Goal: Task Accomplishment & Management: Complete application form

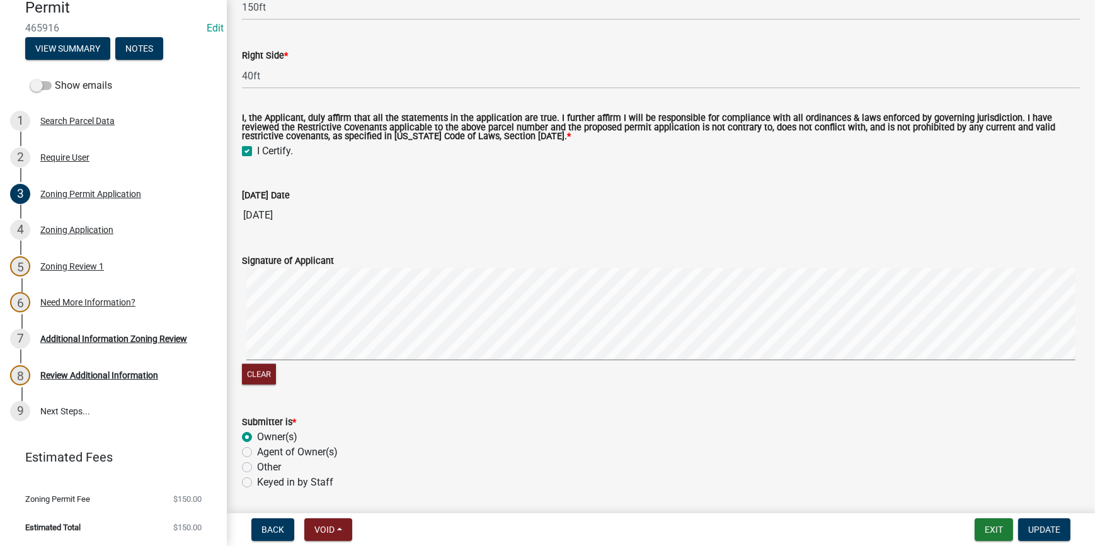
scroll to position [2543, 0]
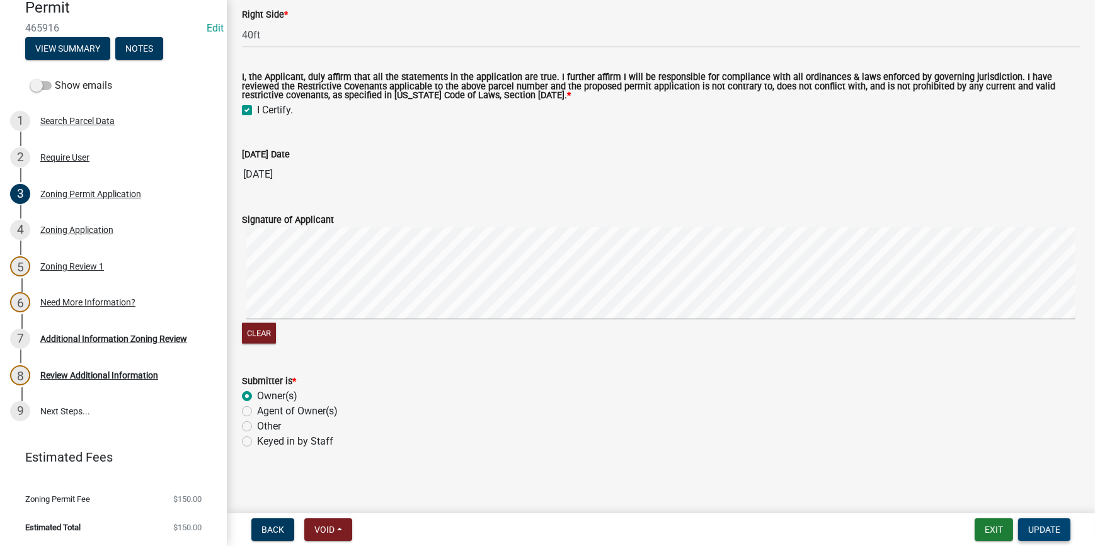
click at [1051, 535] on span "Update" at bounding box center [1044, 530] width 32 height 10
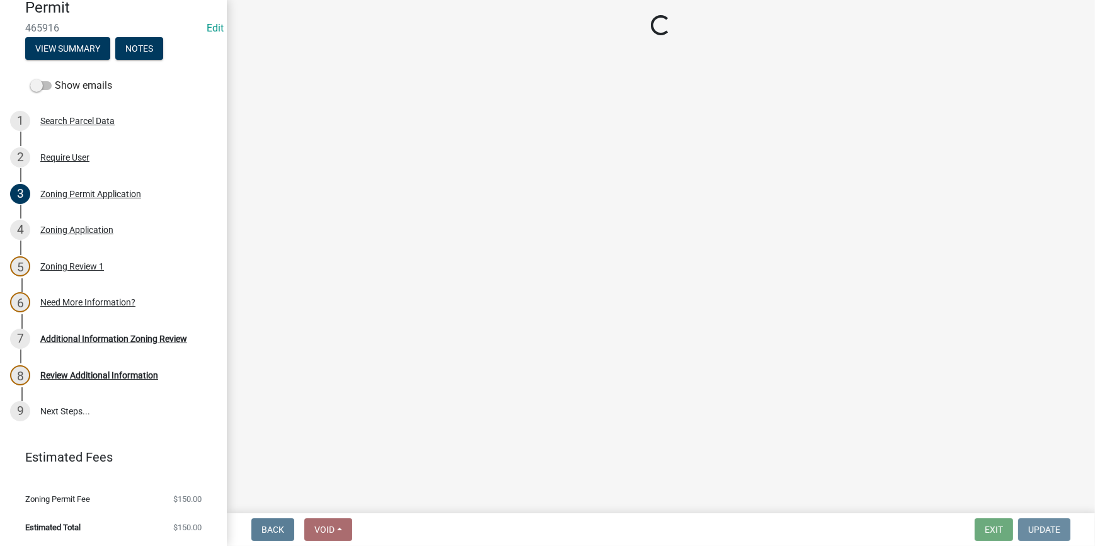
scroll to position [0, 0]
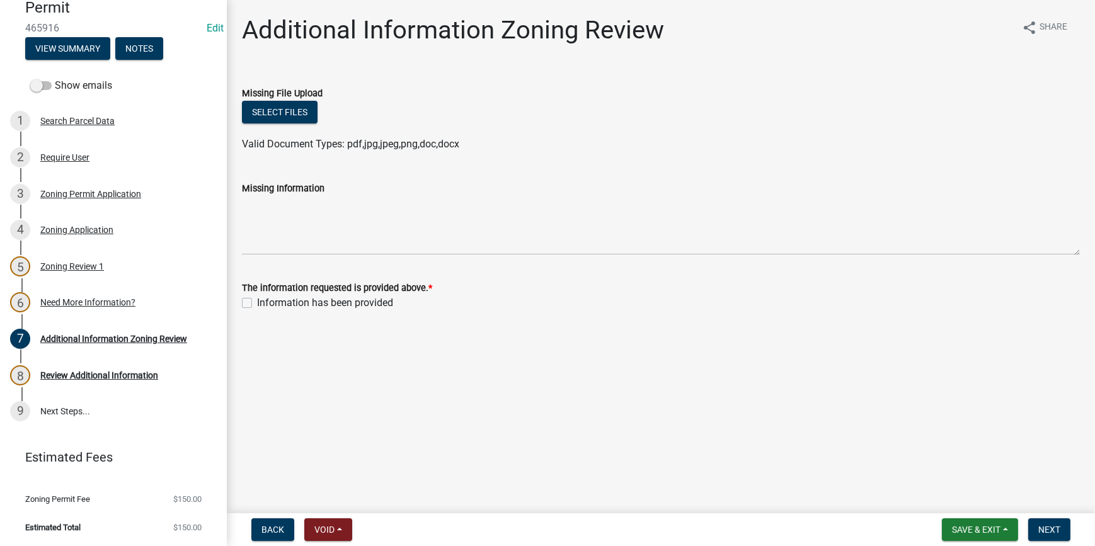
click at [257, 303] on label "Information has been provided" at bounding box center [325, 302] width 136 height 15
click at [257, 303] on input "Information has been provided" at bounding box center [261, 299] width 8 height 8
checkbox input "true"
click at [1056, 533] on span "Next" at bounding box center [1049, 530] width 22 height 10
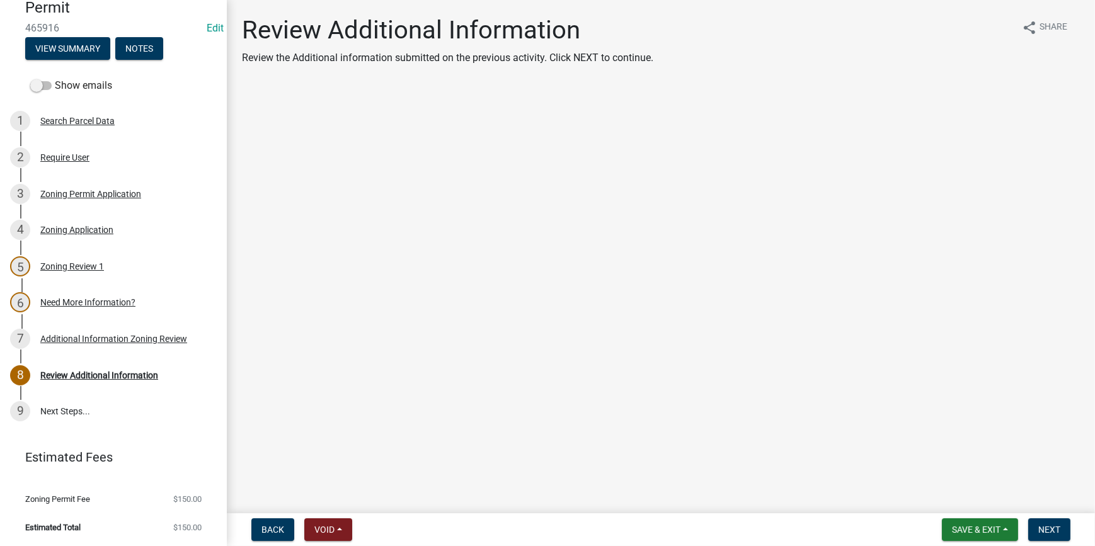
click at [1032, 358] on main "Review Additional Information Review the Additional information submitted on th…" at bounding box center [661, 254] width 868 height 508
click at [1041, 532] on span "Next" at bounding box center [1049, 530] width 22 height 10
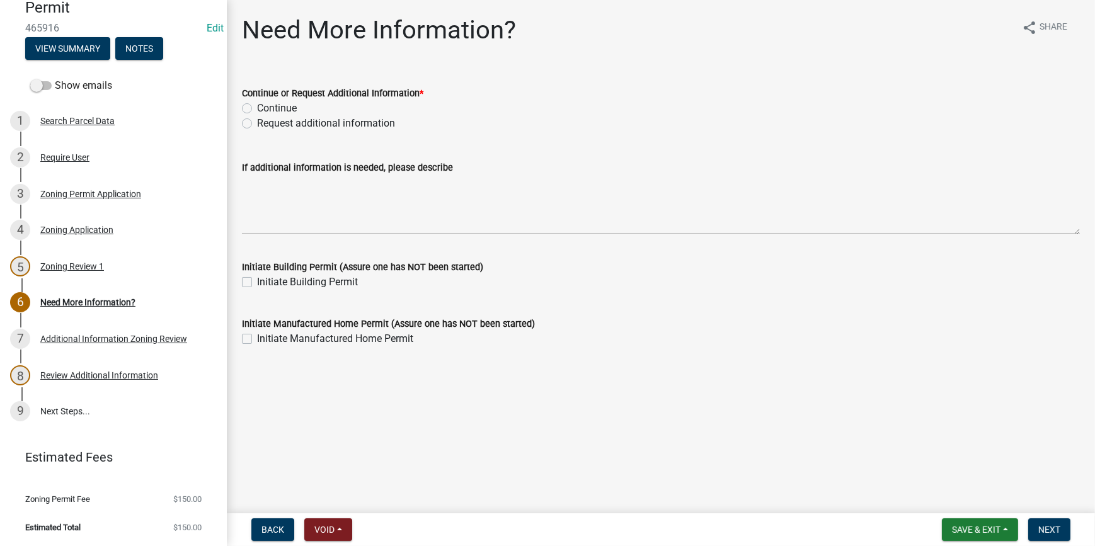
drag, startPoint x: 241, startPoint y: 112, endPoint x: 260, endPoint y: 112, distance: 18.9
click at [257, 110] on label "Continue" at bounding box center [277, 108] width 40 height 15
click at [257, 109] on input "Continue" at bounding box center [261, 105] width 8 height 8
radio input "true"
click at [1055, 529] on span "Next" at bounding box center [1049, 530] width 22 height 10
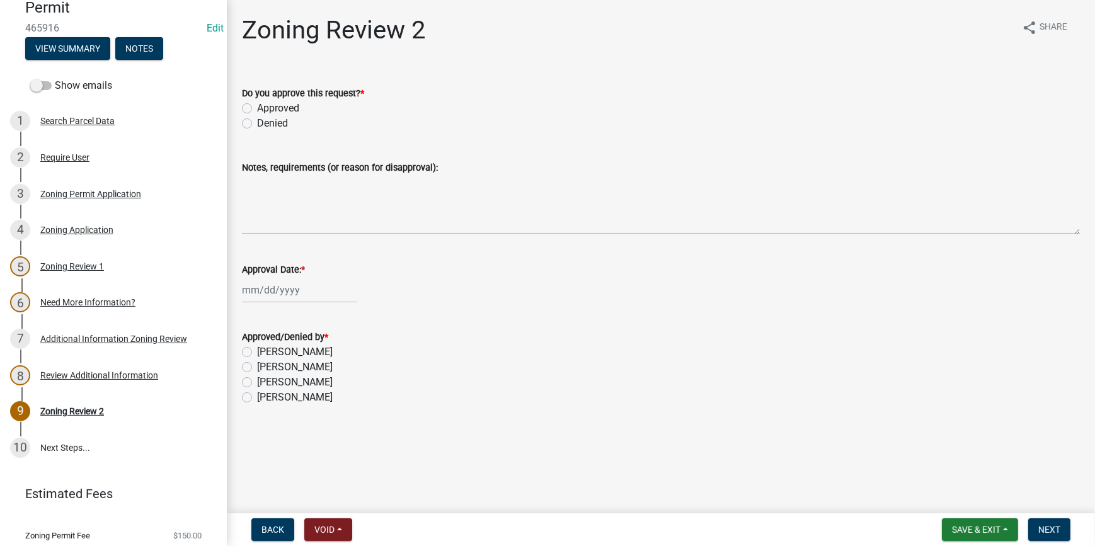
click at [257, 108] on label "Approved" at bounding box center [278, 108] width 42 height 15
click at [257, 108] on input "Approved" at bounding box center [261, 105] width 8 height 8
radio input "true"
click at [268, 291] on div at bounding box center [299, 290] width 115 height 26
select select "8"
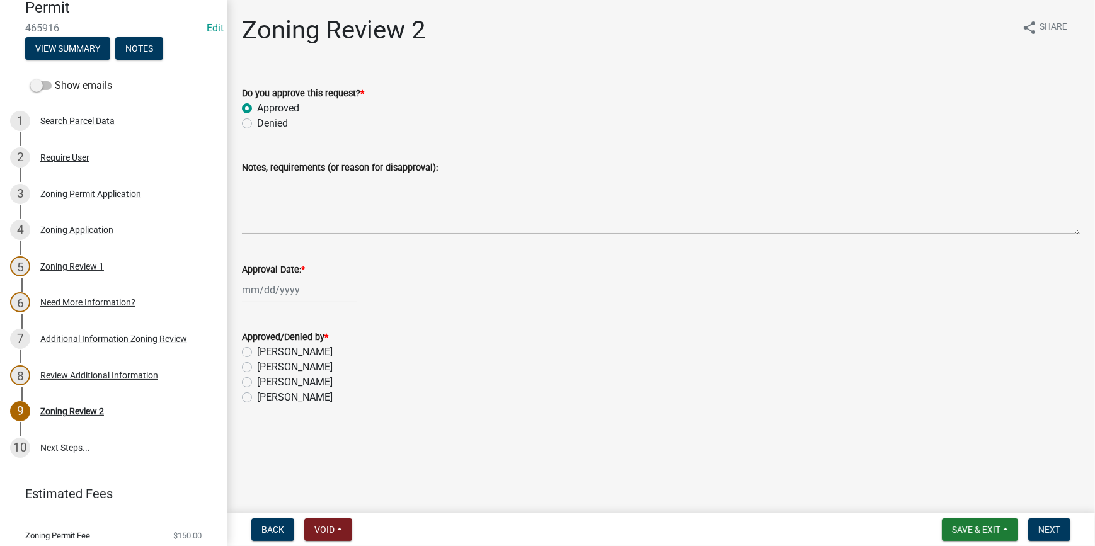
select select "2025"
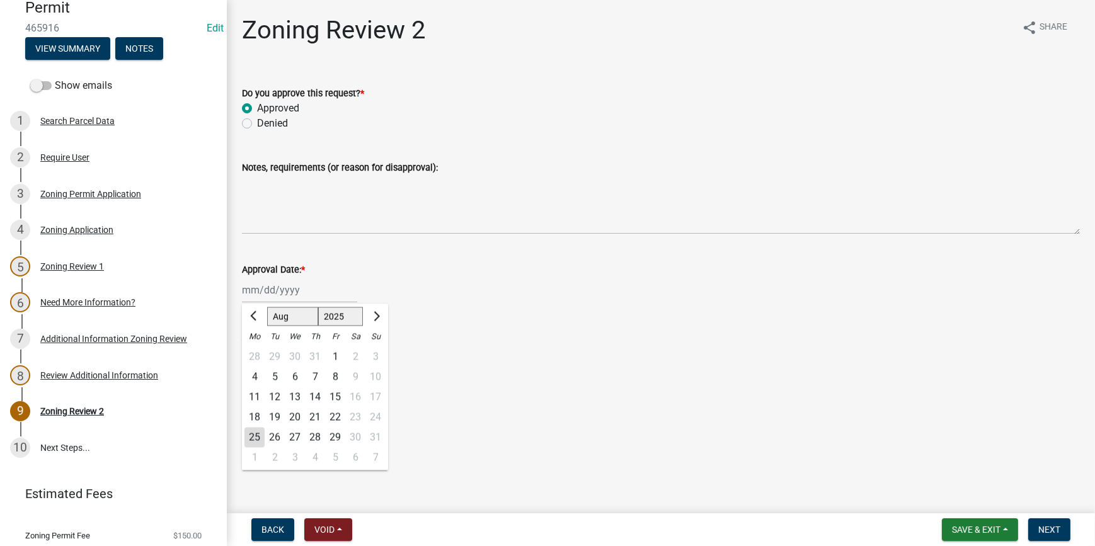
click at [255, 438] on div "25" at bounding box center [254, 438] width 20 height 20
type input "[DATE]"
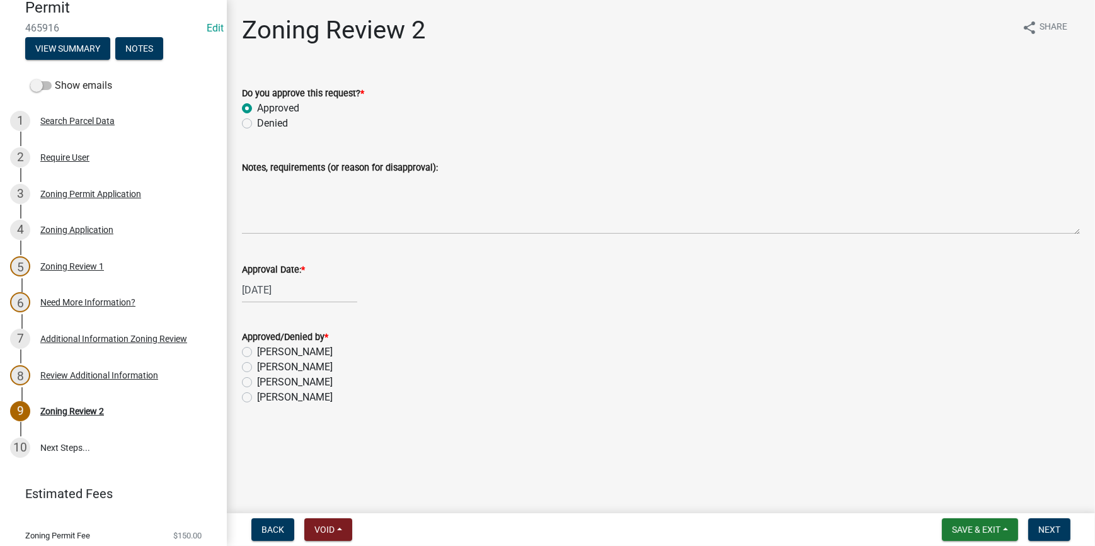
click at [257, 399] on label "[PERSON_NAME]" at bounding box center [295, 397] width 76 height 15
click at [257, 398] on input "[PERSON_NAME]" at bounding box center [261, 394] width 8 height 8
radio input "true"
click at [1048, 523] on button "Next" at bounding box center [1049, 529] width 42 height 23
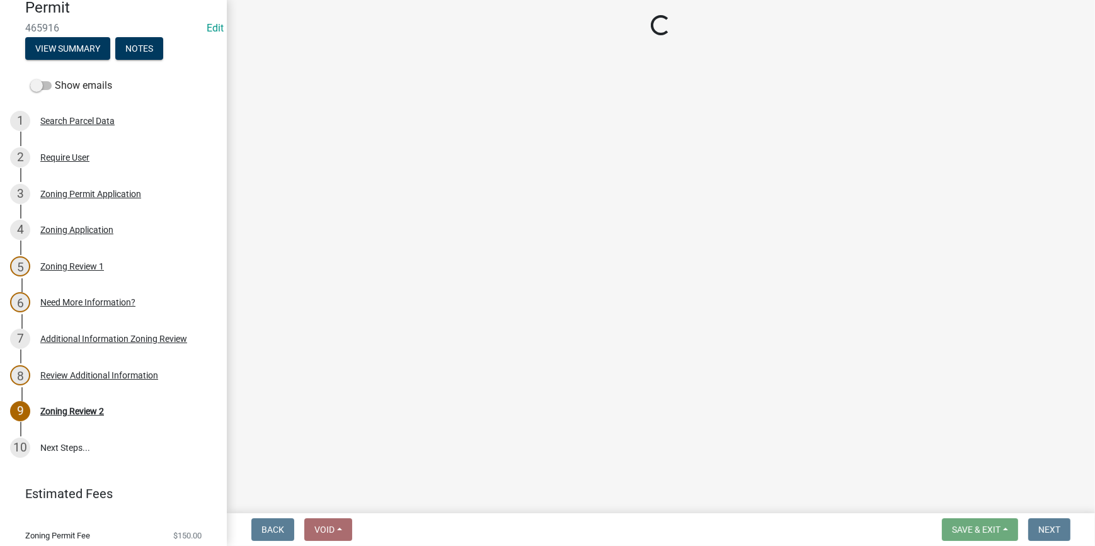
select select "3: 3"
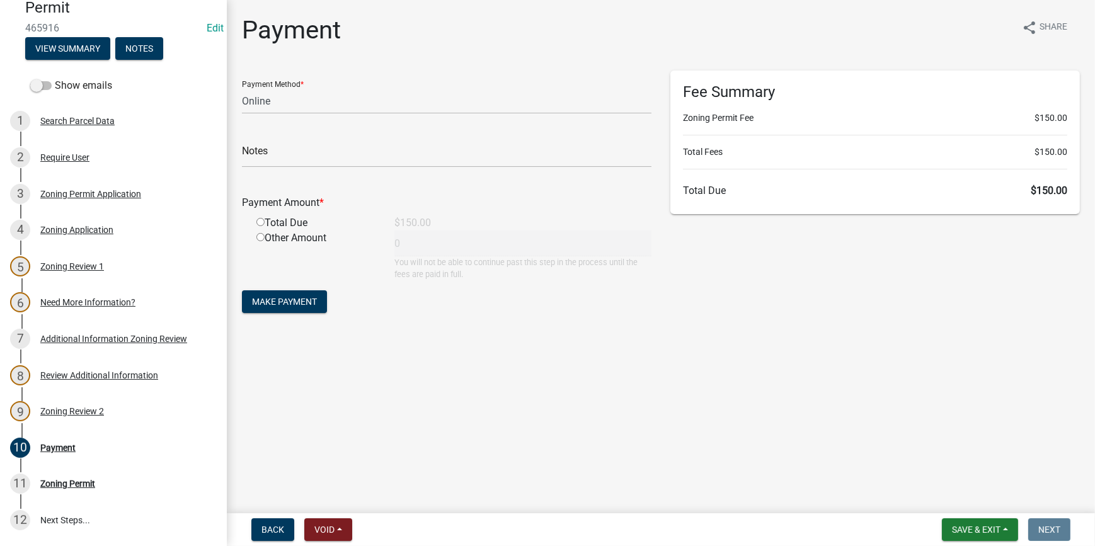
click at [258, 219] on input "radio" at bounding box center [260, 222] width 8 height 8
radio input "true"
type input "150"
click at [270, 304] on span "Make Payment" at bounding box center [284, 302] width 65 height 10
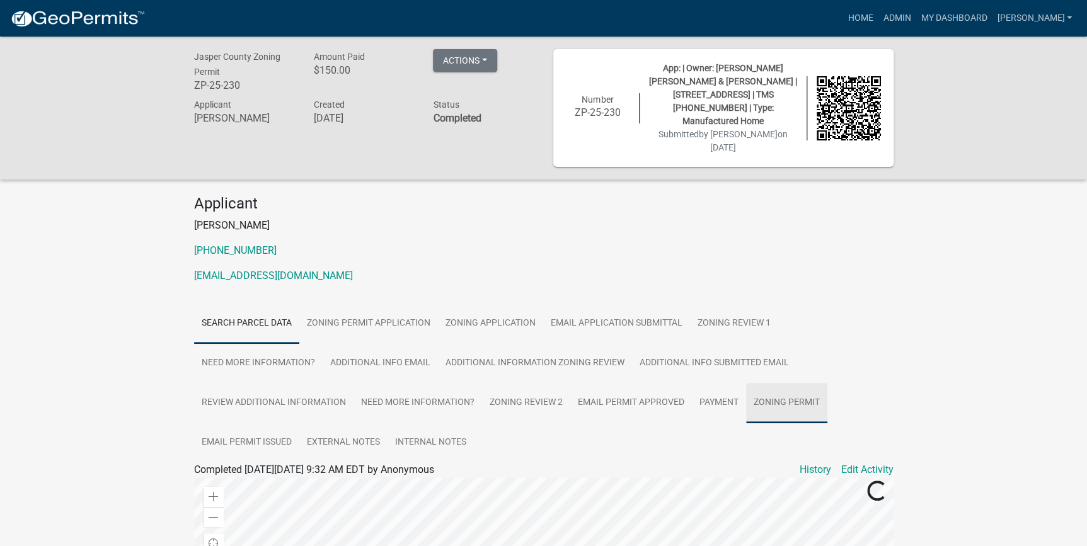
click at [774, 383] on link "Zoning Permit" at bounding box center [786, 403] width 81 height 40
click at [217, 479] on link "Zoning Permit" at bounding box center [225, 485] width 63 height 12
click at [878, 16] on link "Home" at bounding box center [859, 18] width 35 height 24
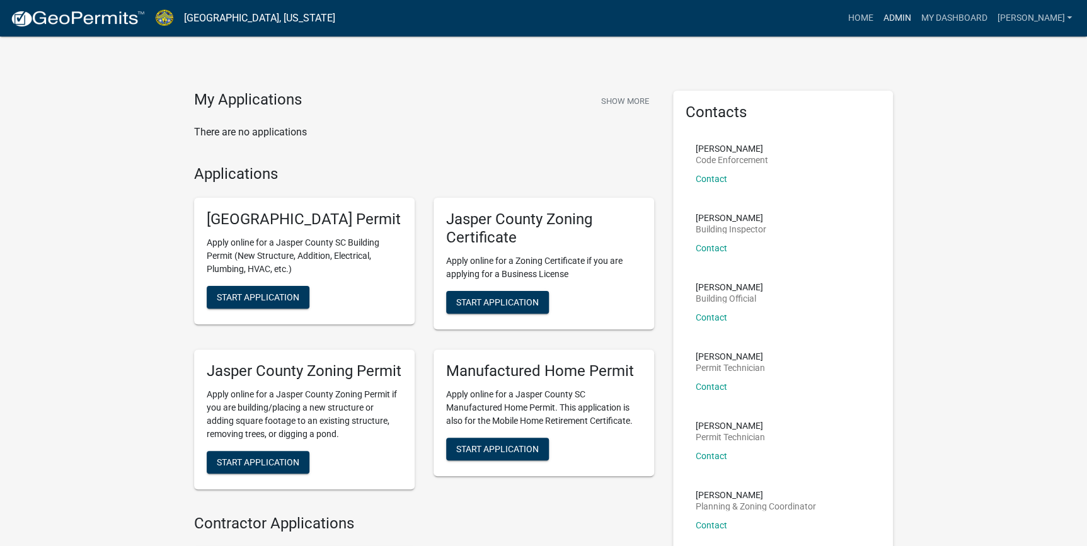
click at [915, 15] on link "Admin" at bounding box center [897, 18] width 38 height 24
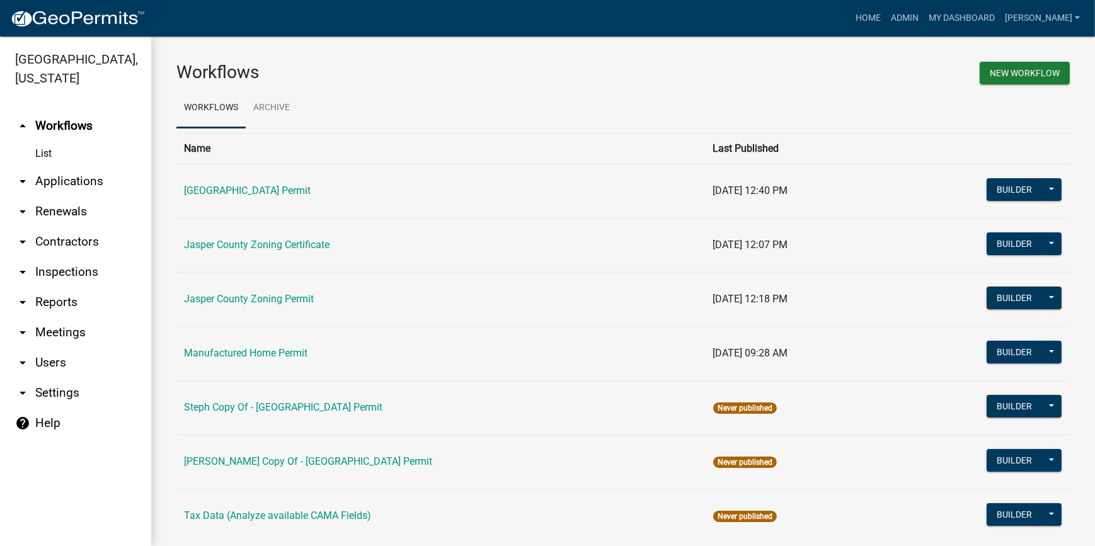
click at [72, 179] on link "arrow_drop_down Applications" at bounding box center [75, 181] width 151 height 30
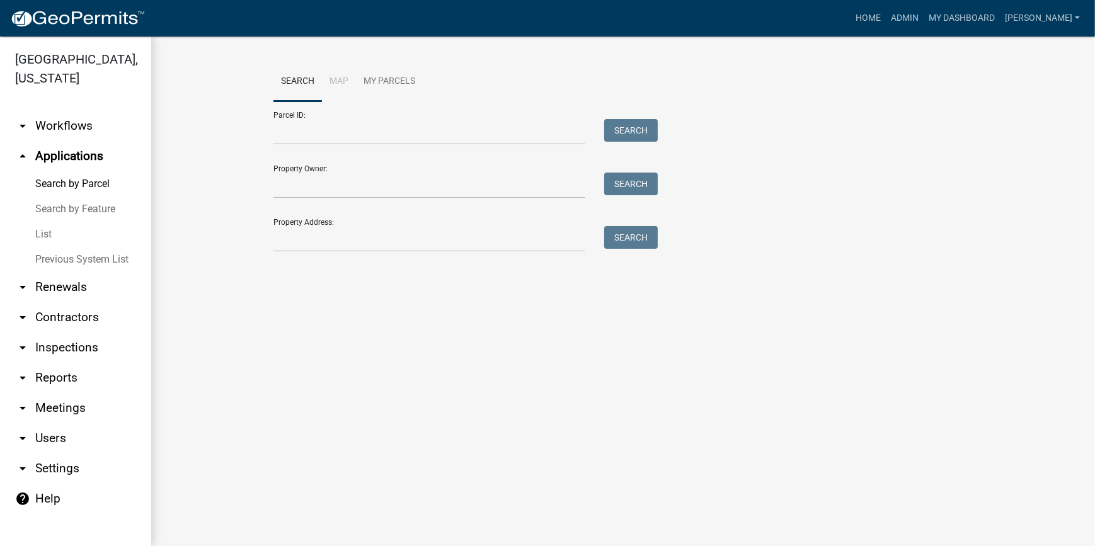
click at [50, 230] on link "List" at bounding box center [75, 234] width 151 height 25
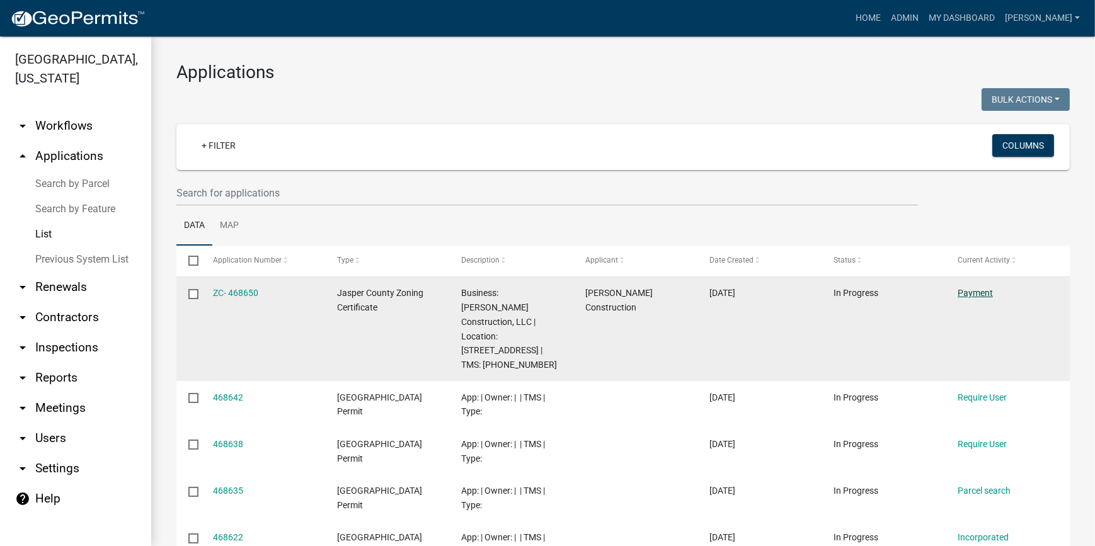
click at [975, 290] on link "Payment" at bounding box center [975, 293] width 35 height 10
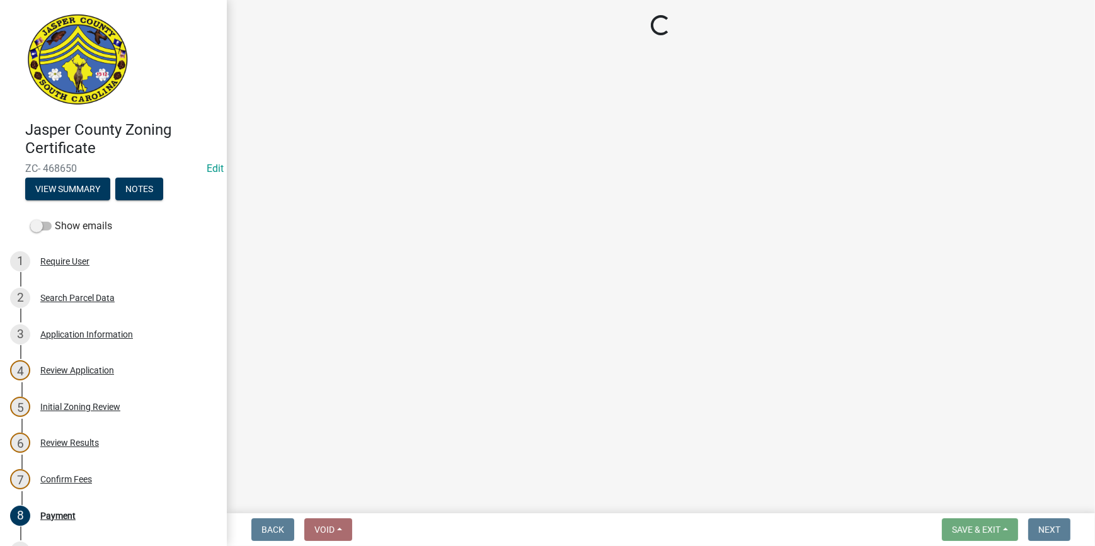
select select "3: 3"
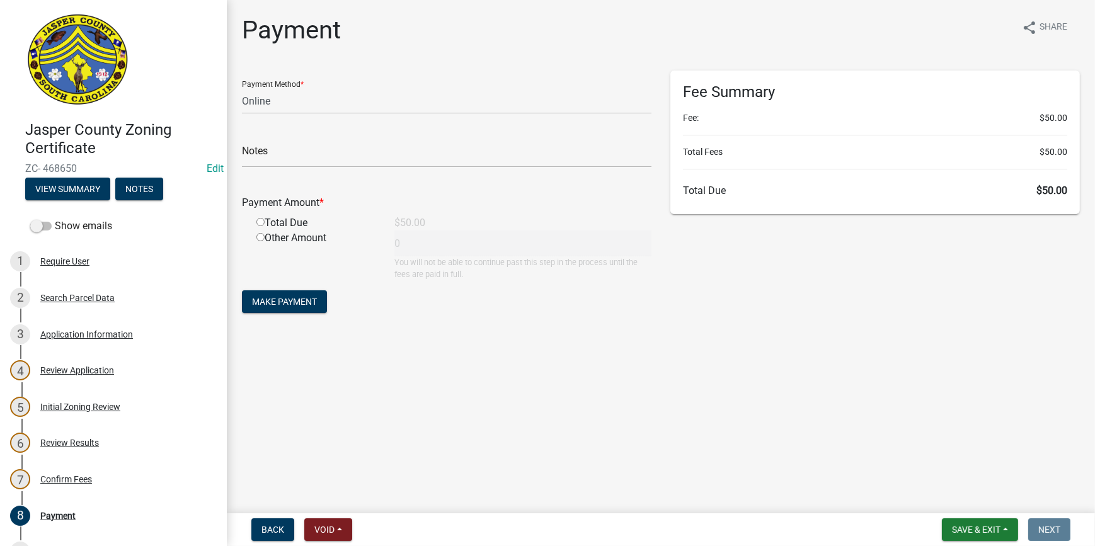
click at [264, 218] on input "radio" at bounding box center [260, 222] width 8 height 8
radio input "true"
type input "50"
click at [300, 302] on span "Make Payment" at bounding box center [284, 302] width 65 height 10
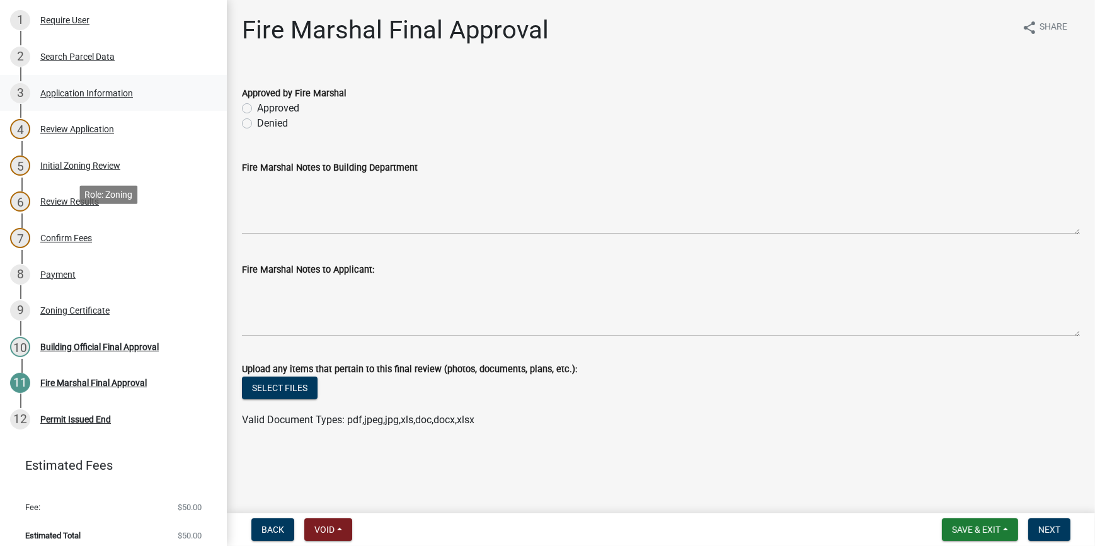
scroll to position [249, 0]
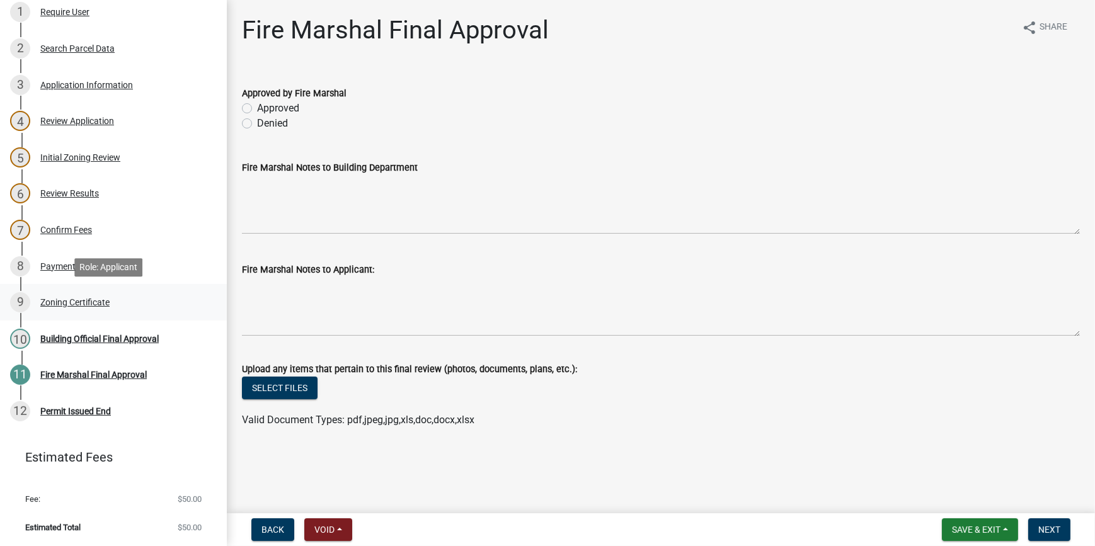
click at [83, 300] on div "Zoning Certificate" at bounding box center [74, 302] width 69 height 9
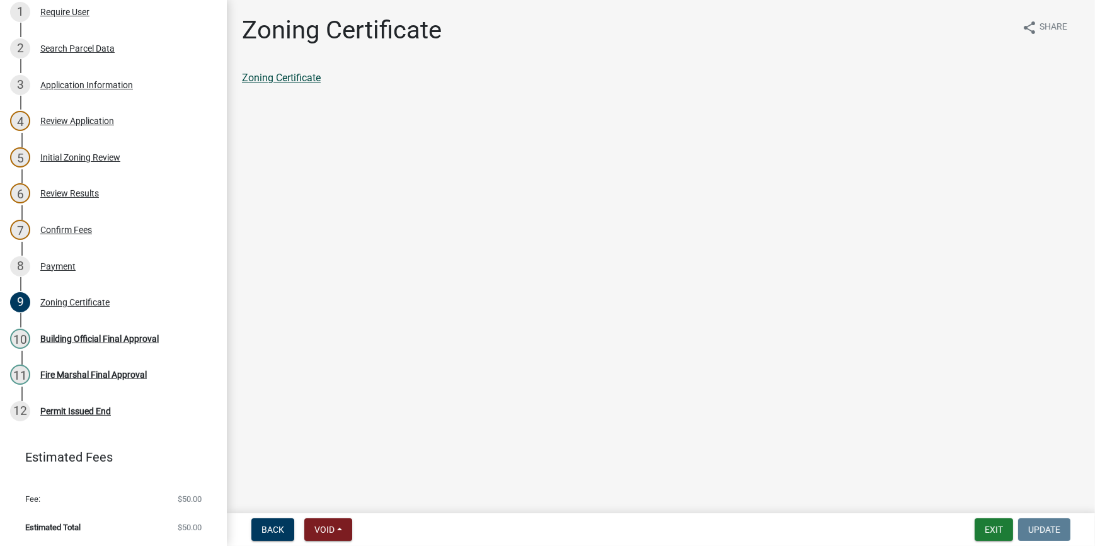
click at [274, 78] on link "Zoning Certificate" at bounding box center [281, 78] width 79 height 12
